Goal: Task Accomplishment & Management: Manage account settings

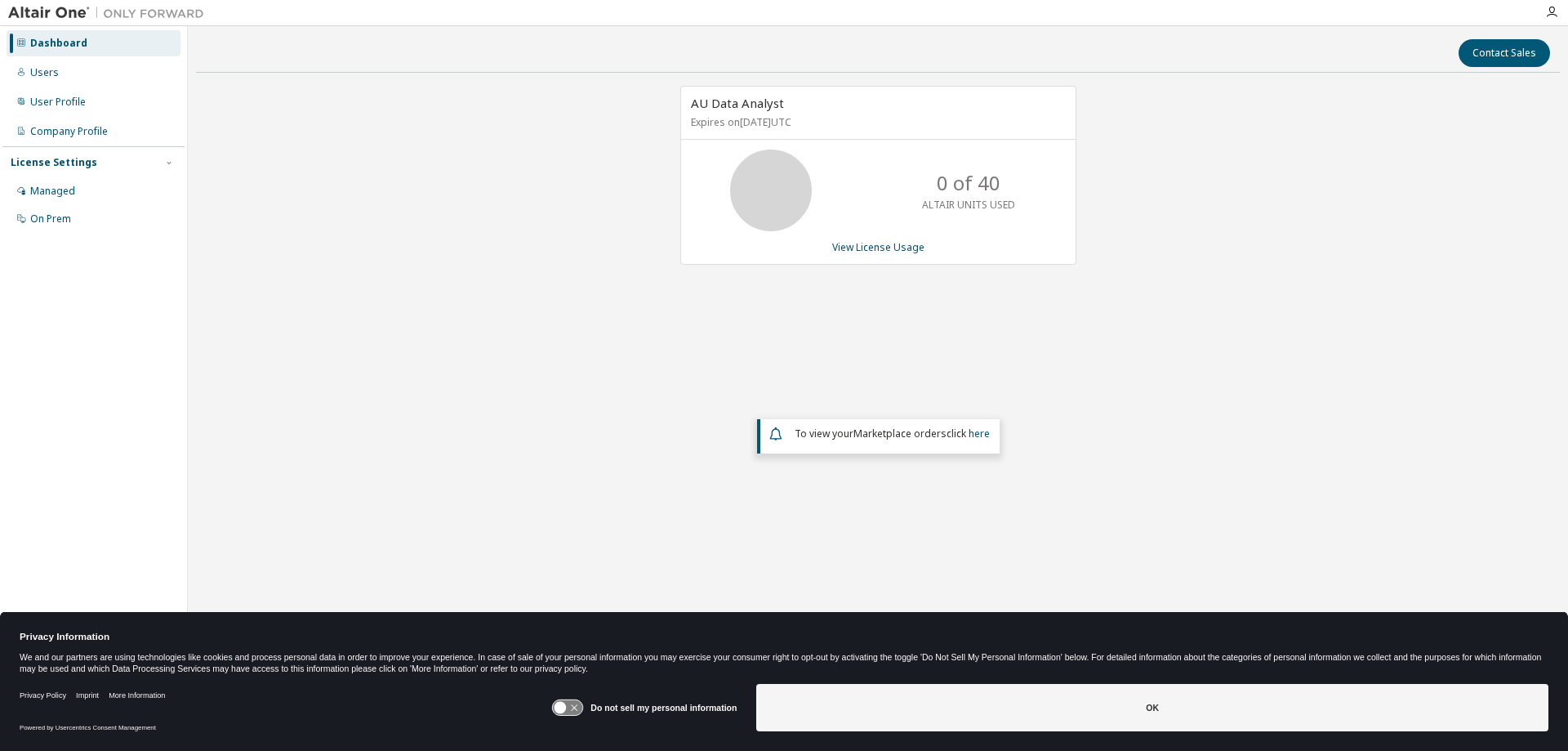
click at [484, 241] on div "AU Data Analyst Expires on [DATE] UTC 0 of 40 ALTAIR UNITS USED View License Us…" at bounding box center [878, 330] width 1364 height 488
click at [51, 82] on div "Users" at bounding box center [93, 72] width 174 height 26
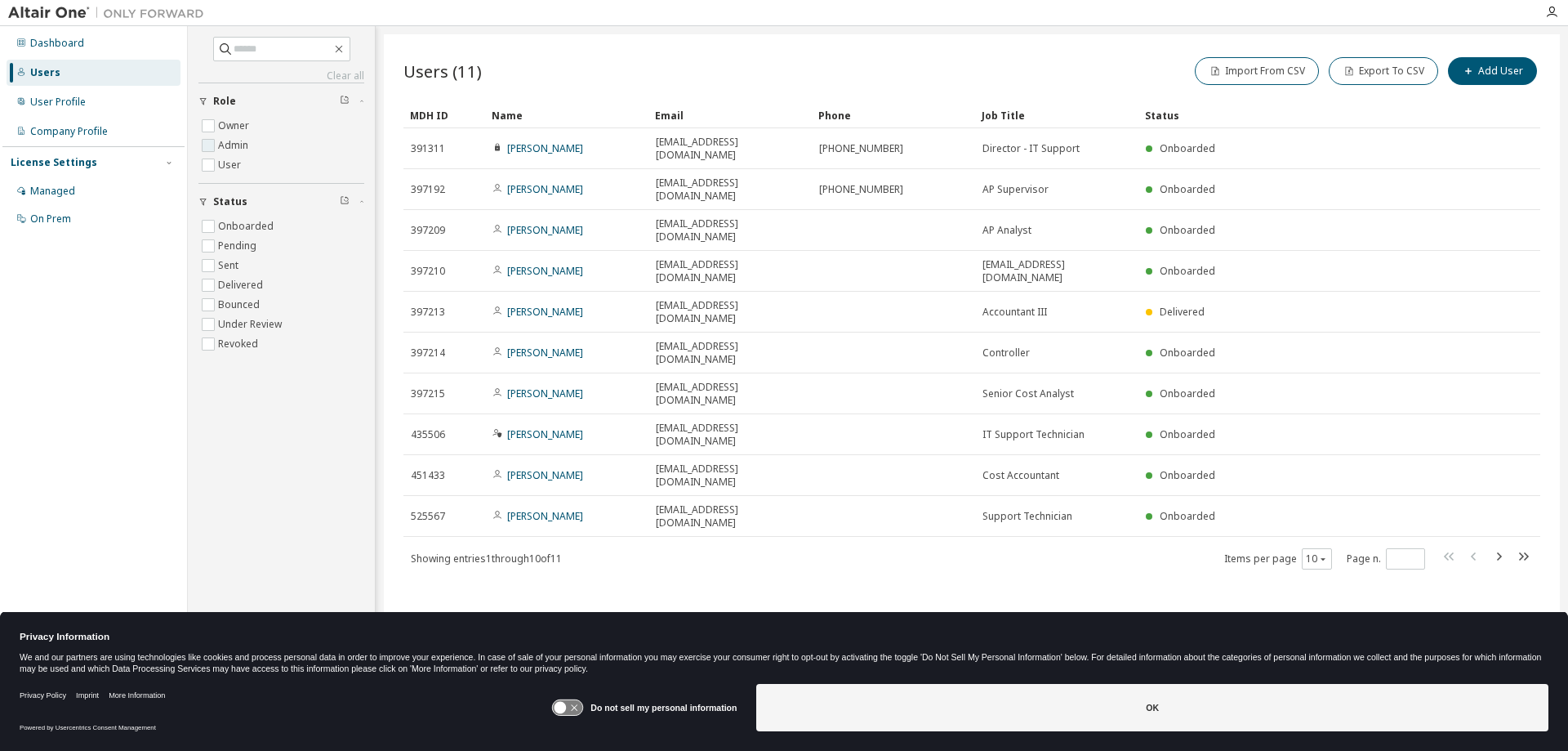
click at [219, 148] on label "Admin" at bounding box center [234, 146] width 33 height 20
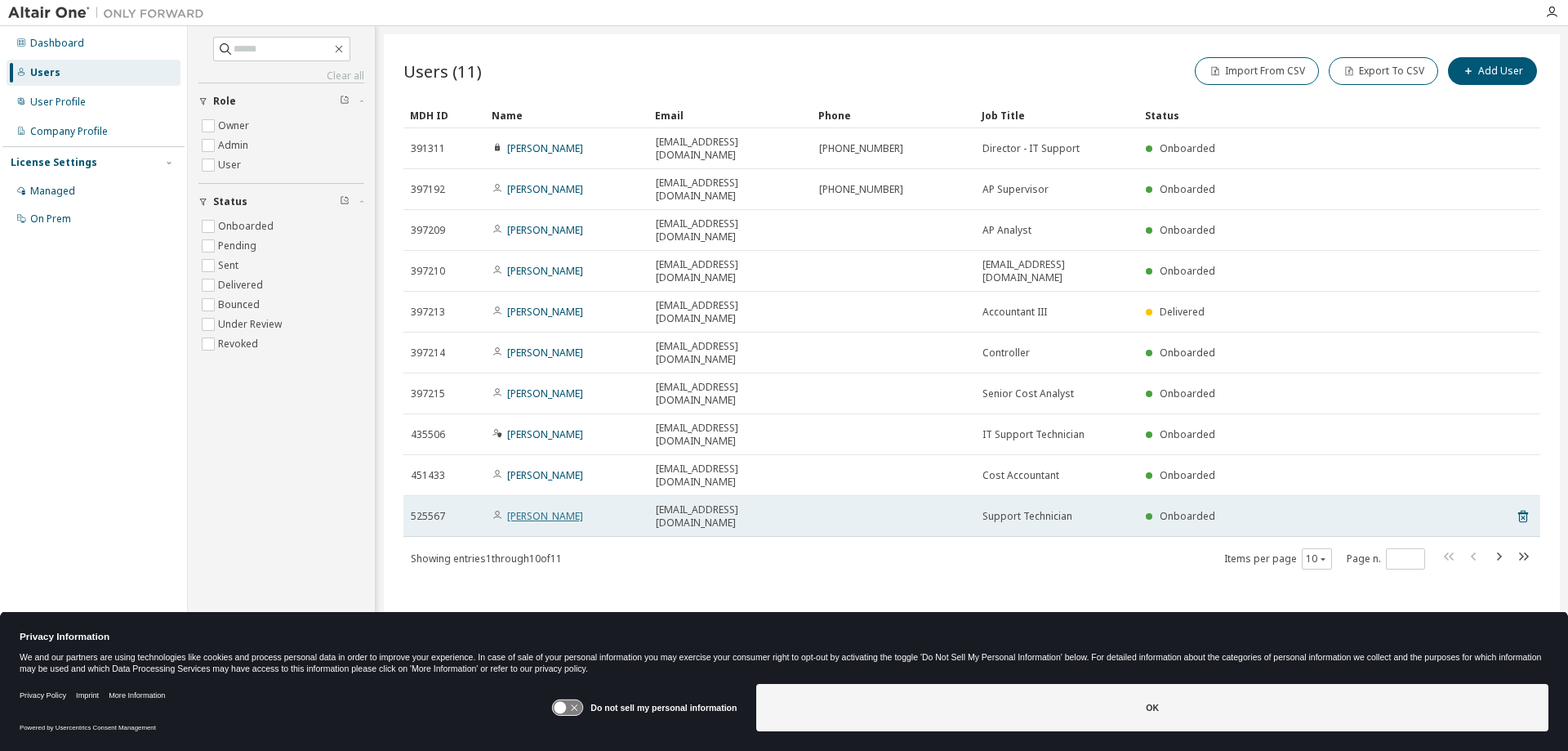
click at [546, 509] on link "Roggi McCord" at bounding box center [545, 515] width 76 height 14
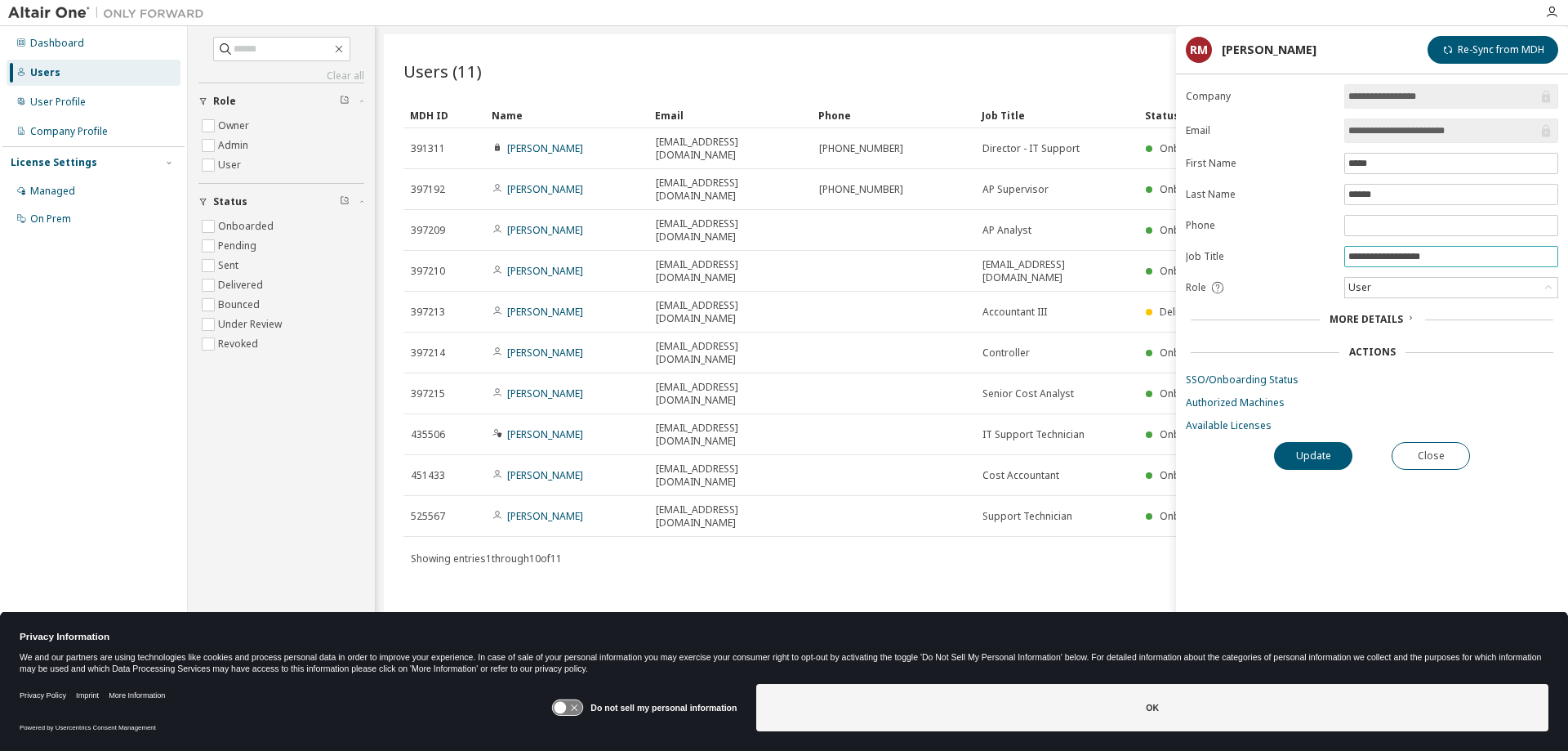
click at [1454, 263] on input "**********" at bounding box center [1451, 257] width 206 height 13
click at [1383, 290] on div "User" at bounding box center [1451, 287] width 212 height 20
click at [1383, 309] on li "Admin" at bounding box center [1450, 311] width 209 height 21
click at [1317, 459] on button "Update" at bounding box center [1313, 455] width 79 height 28
click at [1324, 451] on button "Update" at bounding box center [1313, 455] width 79 height 28
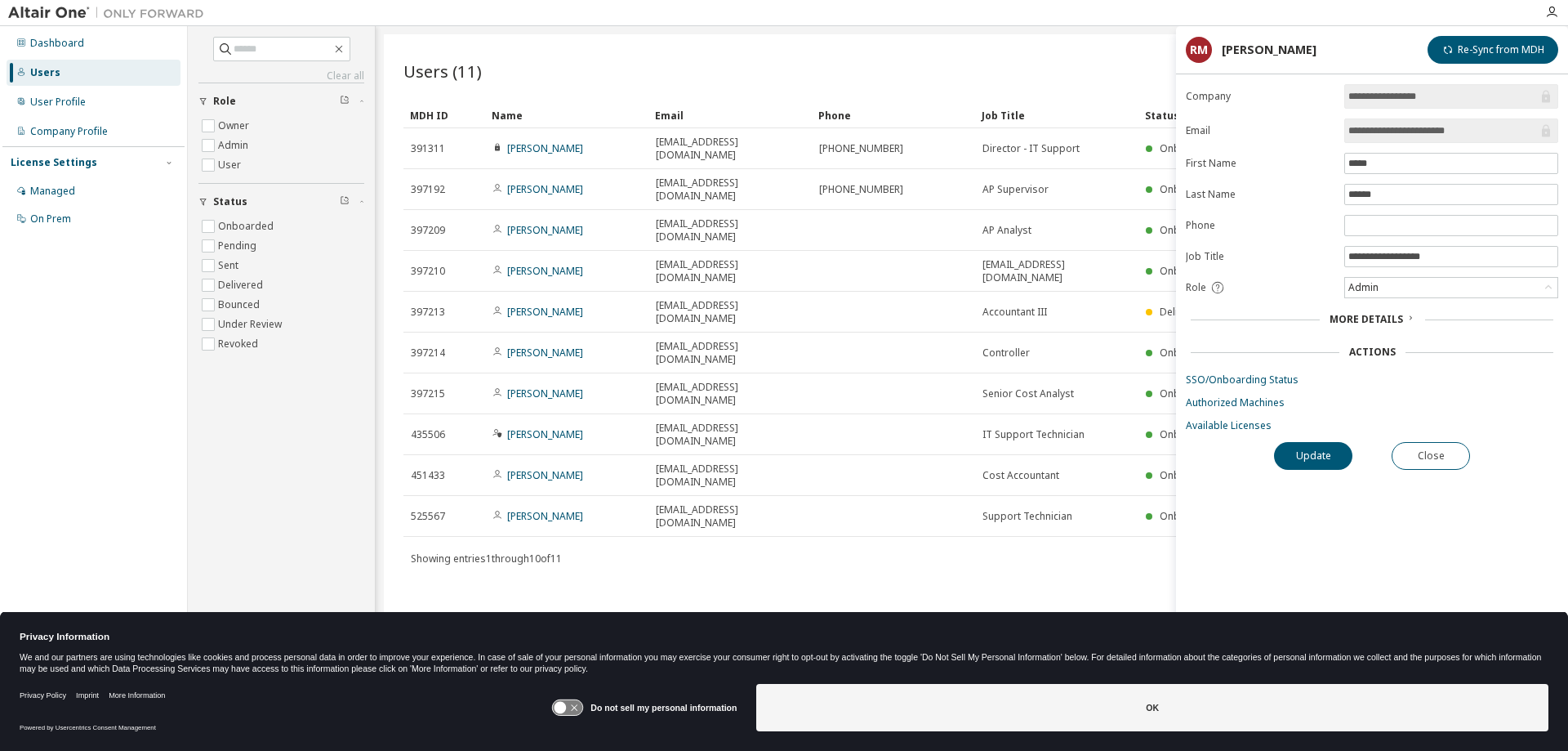
click at [1383, 324] on span "More Details" at bounding box center [1366, 318] width 73 height 14
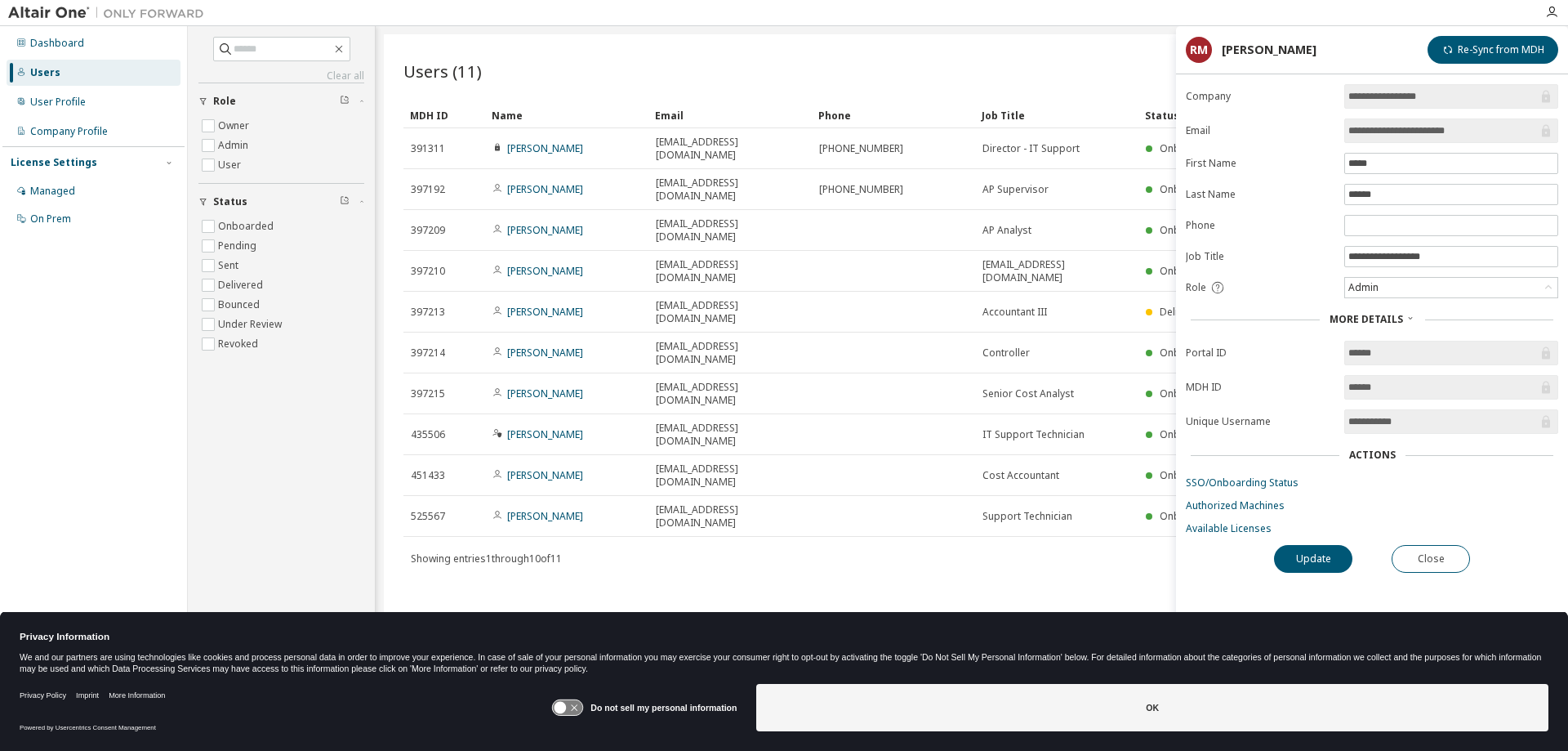
click at [1383, 324] on span "More Details" at bounding box center [1366, 318] width 73 height 14
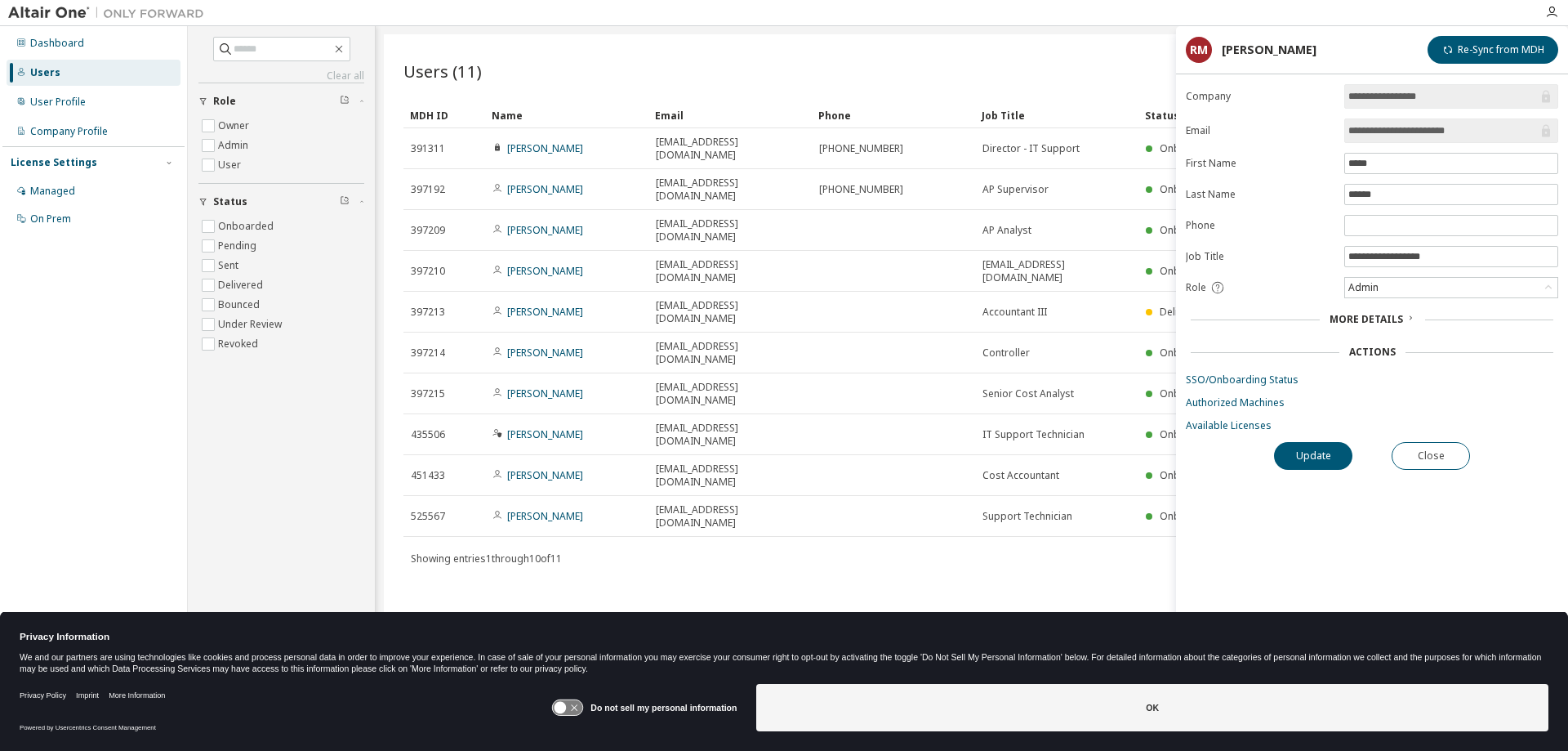
click at [1097, 49] on div "Users (11) Import From CSV Export To CSV Add User Clear Load Save Save As Field…" at bounding box center [972, 364] width 1176 height 661
click at [1417, 462] on button "Close" at bounding box center [1431, 455] width 79 height 28
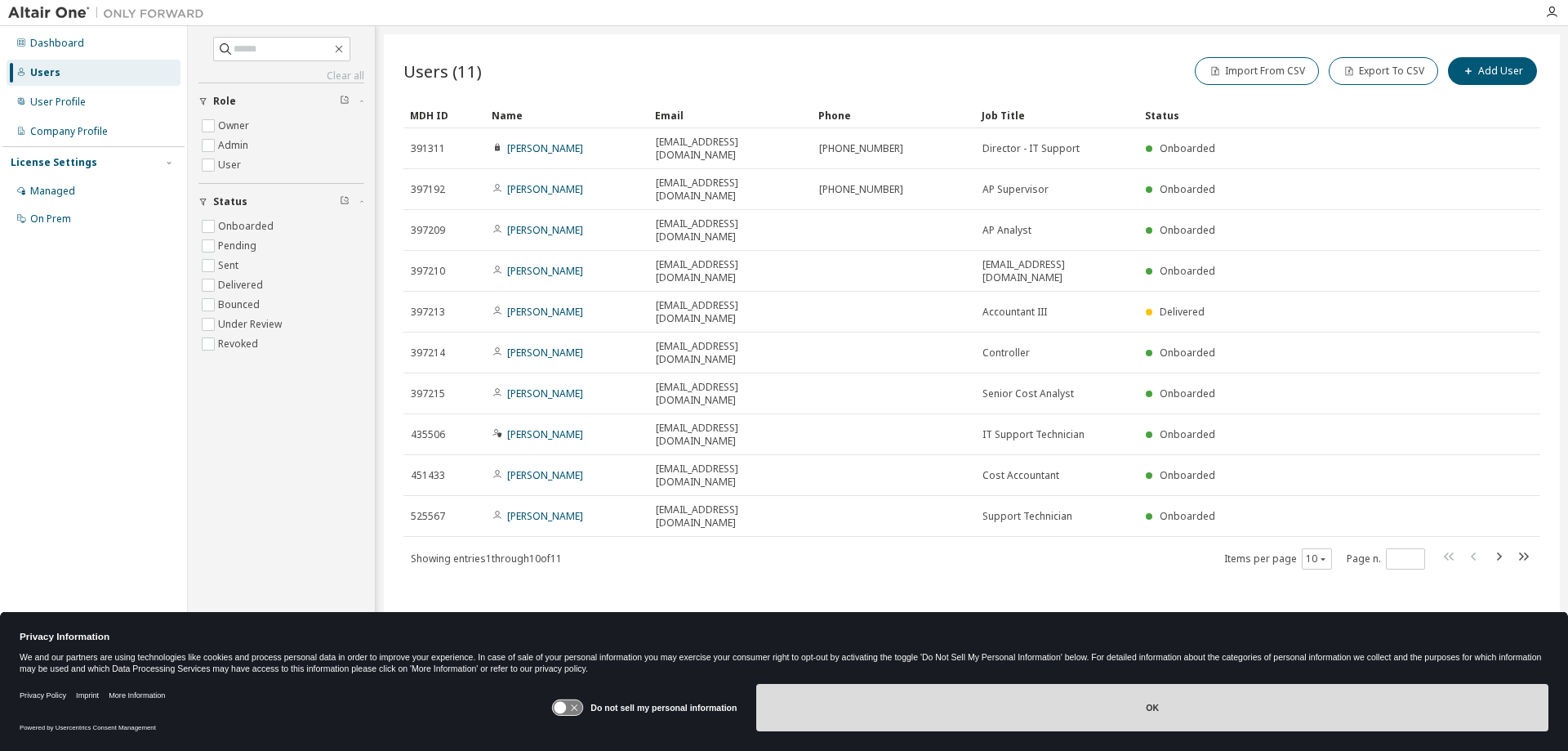
click at [1047, 713] on button "OK" at bounding box center [1152, 707] width 793 height 47
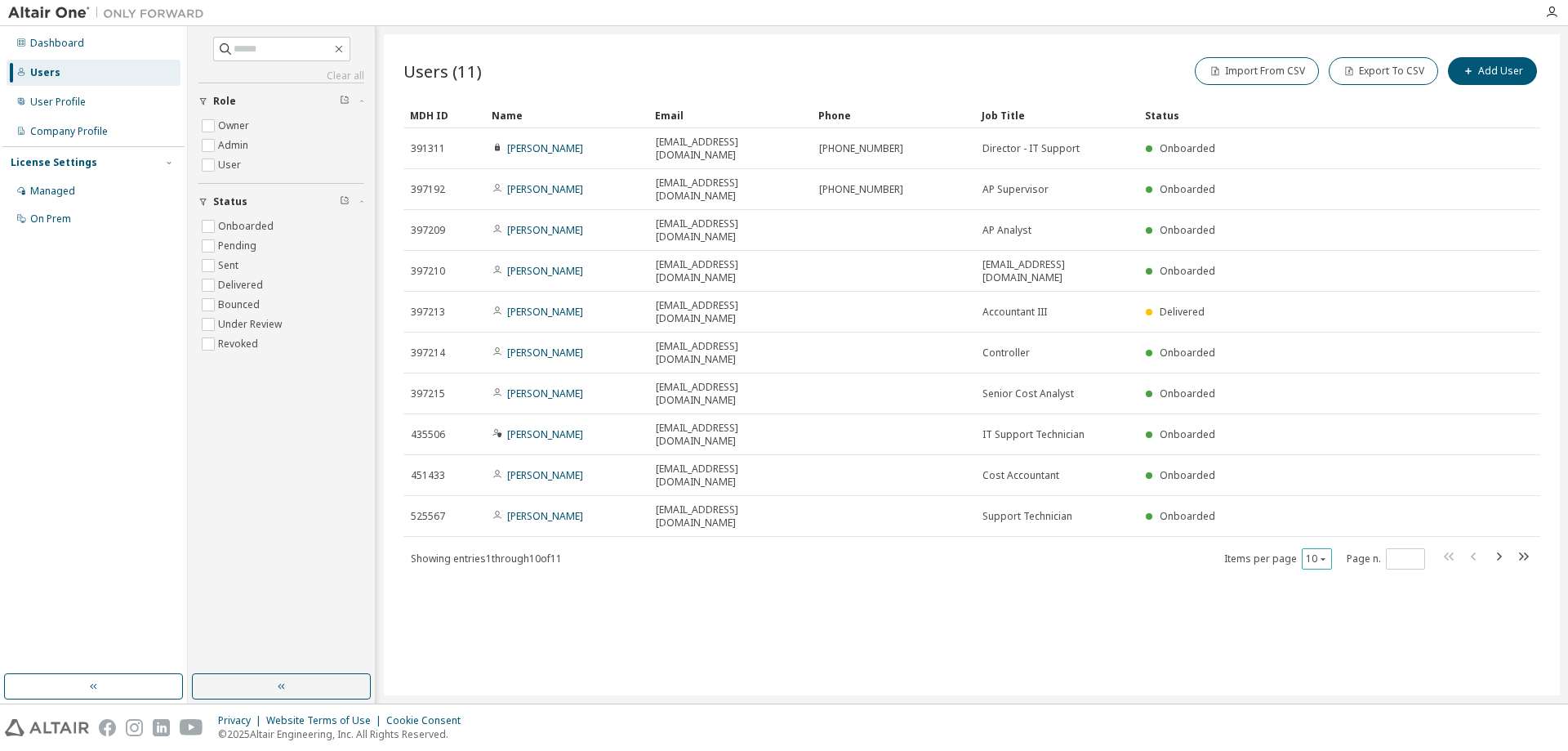
click at [1319, 554] on icon "button" at bounding box center [1323, 559] width 10 height 10
click at [1327, 503] on div "50" at bounding box center [1367, 508] width 131 height 20
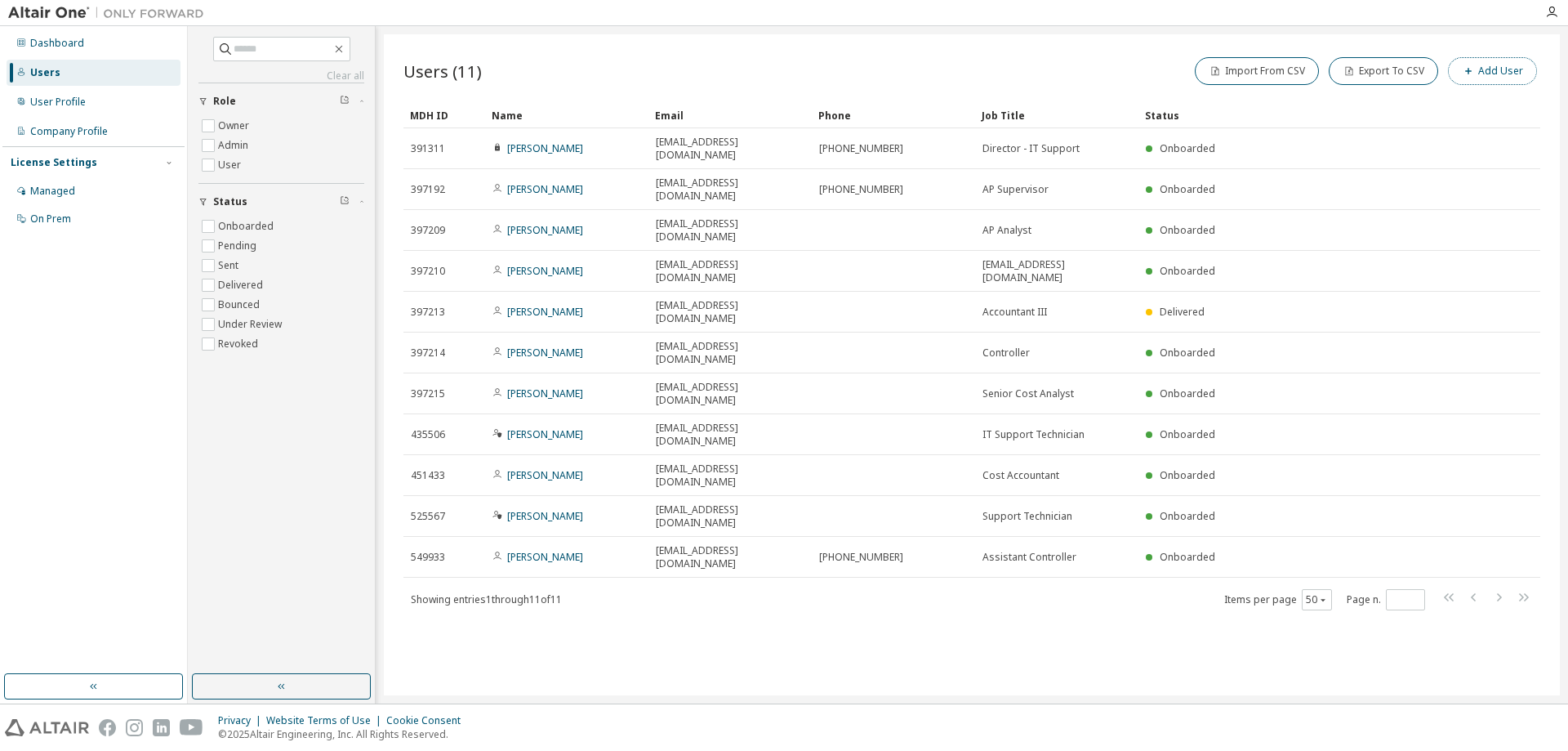
click at [1493, 73] on button "Add User" at bounding box center [1492, 70] width 89 height 28
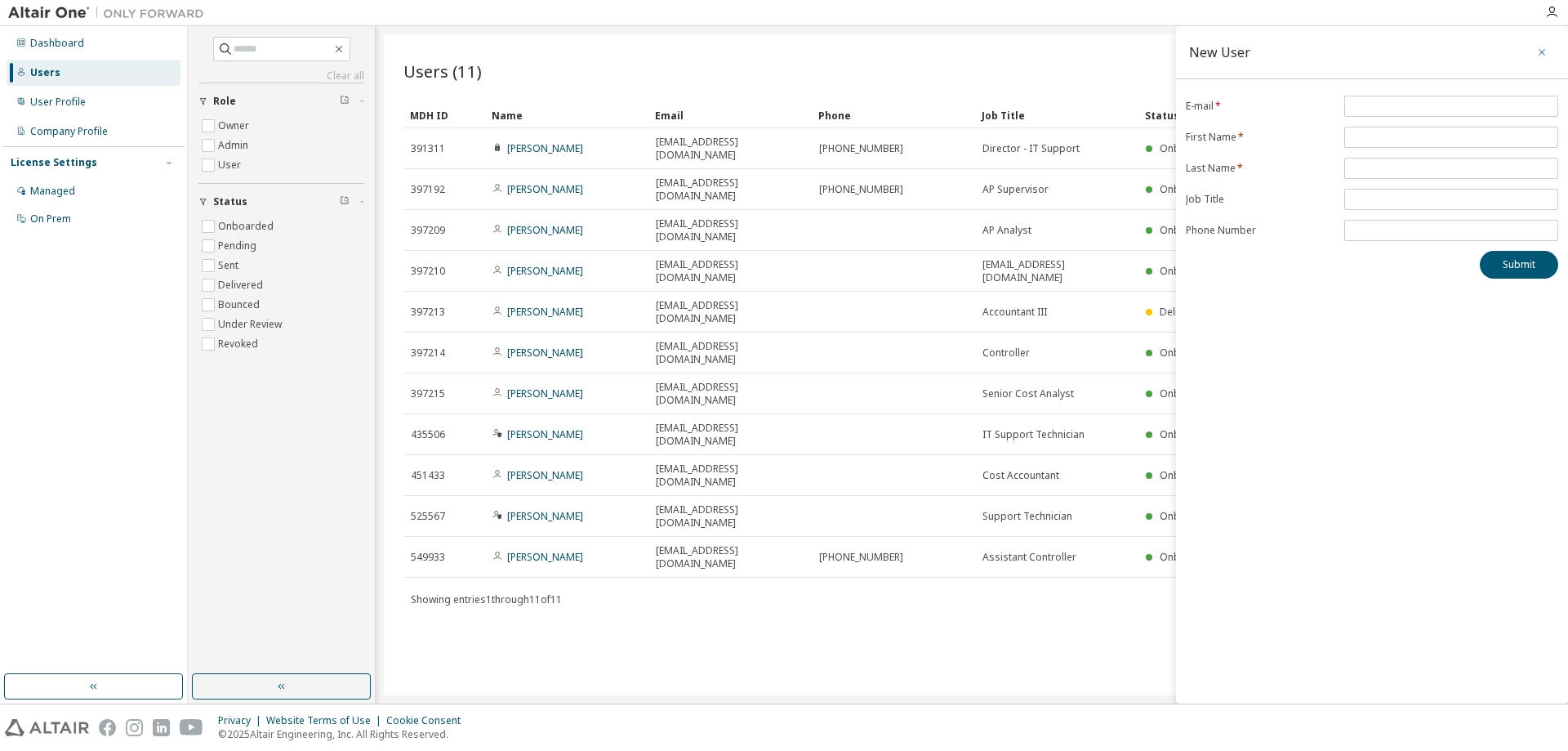
click at [1541, 51] on icon "button" at bounding box center [1542, 52] width 12 height 13
